Goal: Transaction & Acquisition: Purchase product/service

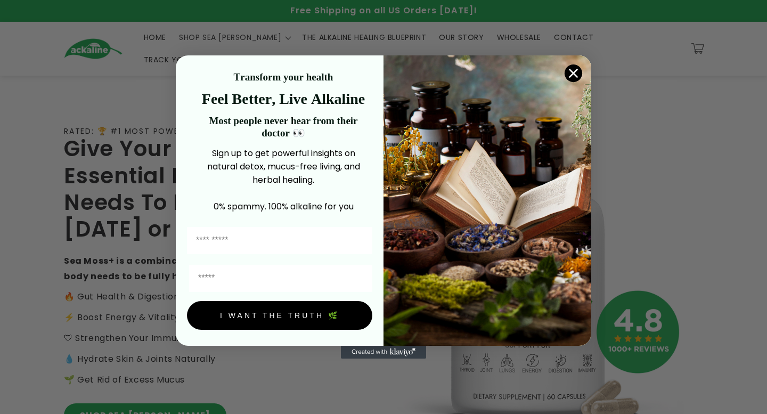
click at [569, 70] on circle "Close dialog" at bounding box center [573, 73] width 18 height 18
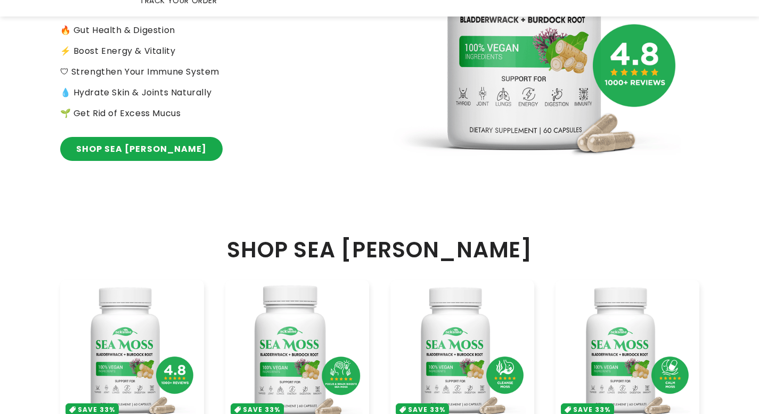
scroll to position [532, 0]
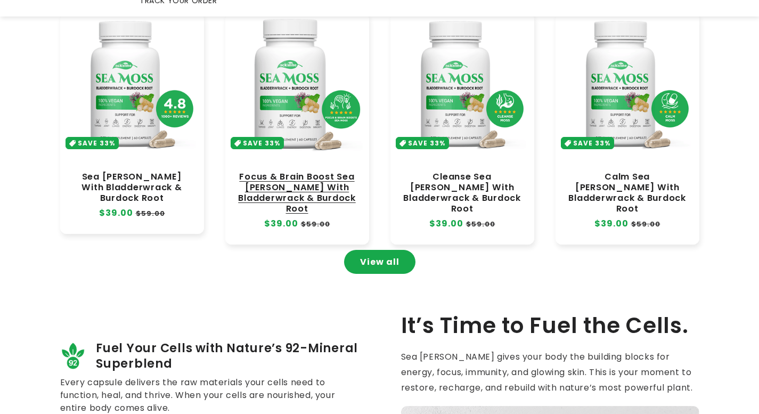
click at [295, 171] on link "Focus & Brain Boost Sea Moss With Bladderwrack & Burdock Root" at bounding box center [297, 192] width 122 height 43
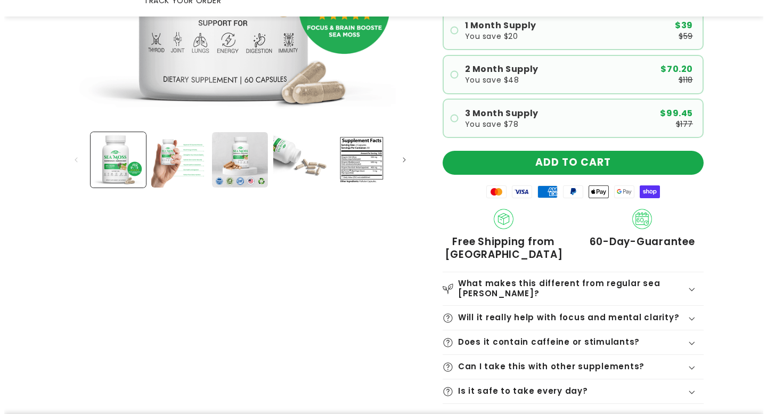
scroll to position [266, 0]
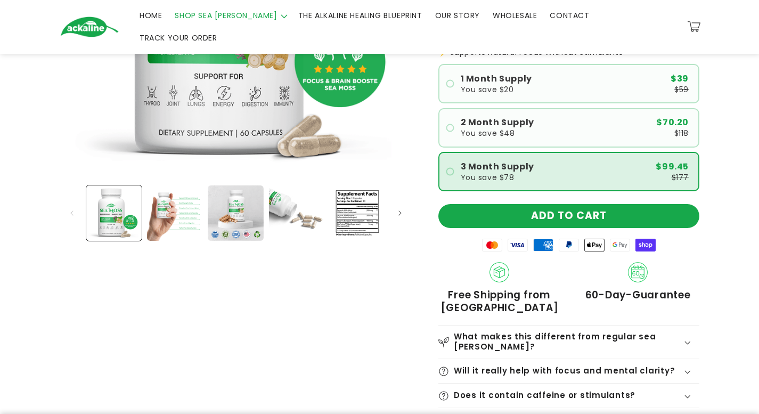
click at [526, 163] on div "3 Month Supply You save $78" at bounding box center [497, 171] width 73 height 19
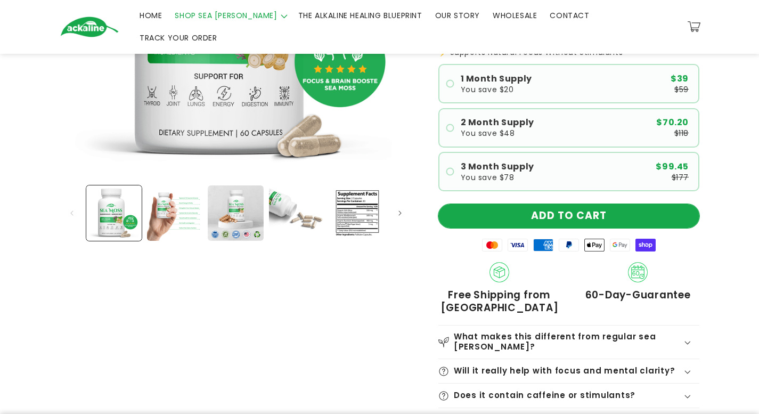
click at [520, 204] on button "ADD TO CART" at bounding box center [568, 216] width 261 height 24
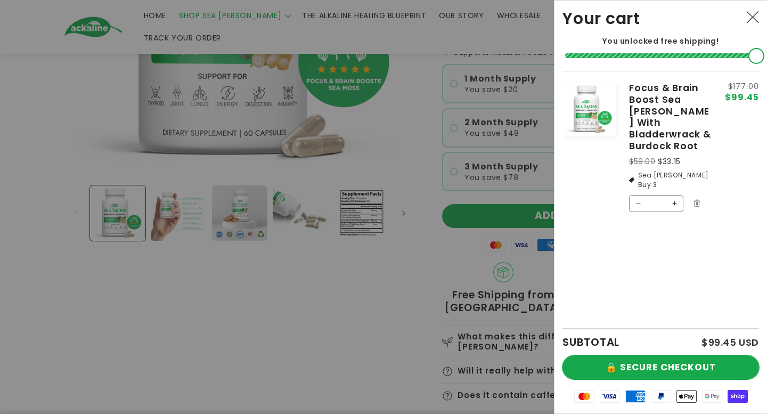
click at [634, 368] on button "🔒 SECURE CHECKOUT" at bounding box center [660, 367] width 196 height 24
